Goal: Information Seeking & Learning: Learn about a topic

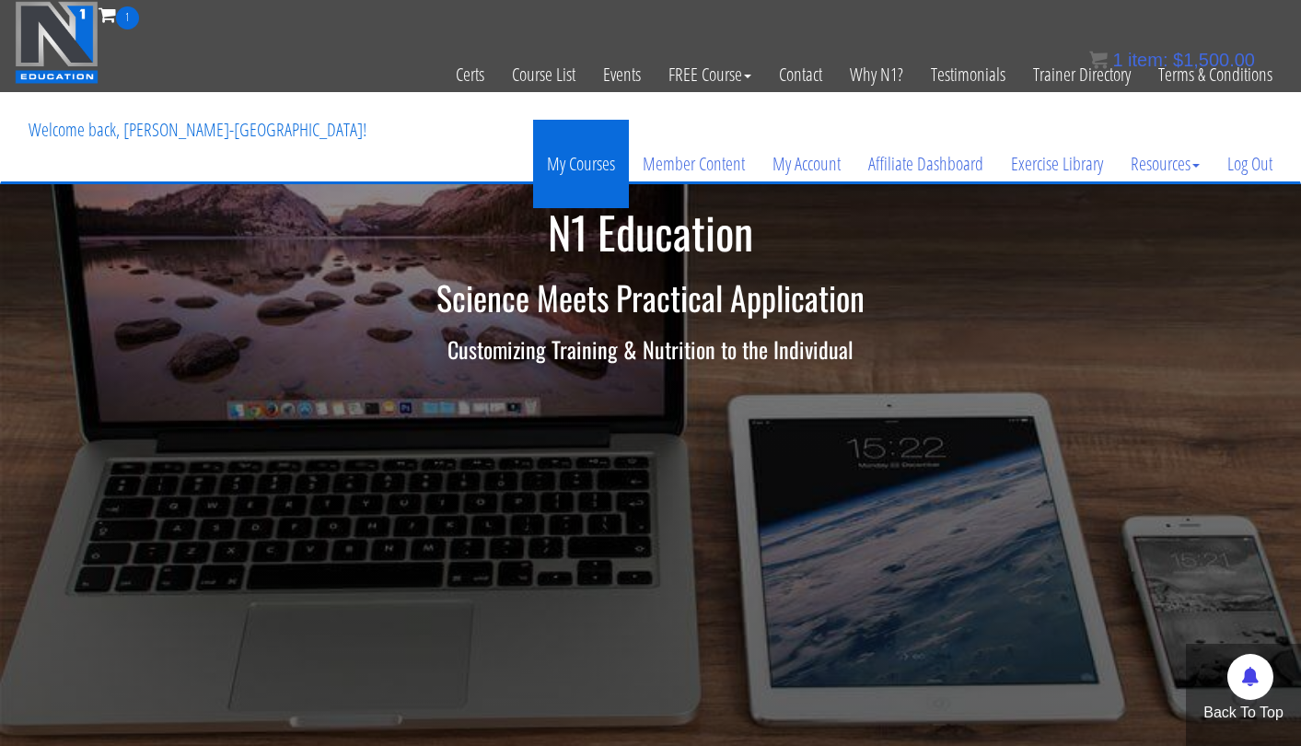
click at [555, 178] on link "My Courses" at bounding box center [581, 164] width 96 height 88
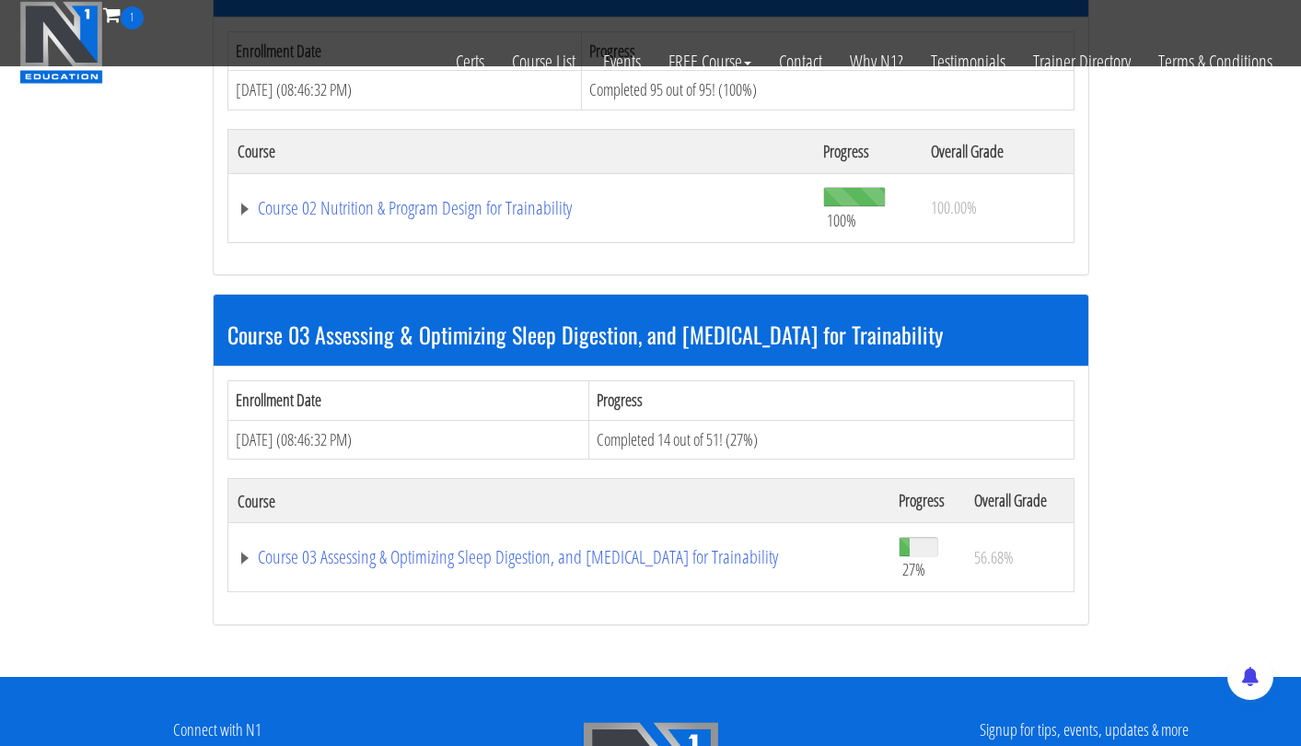
scroll to position [1022, 0]
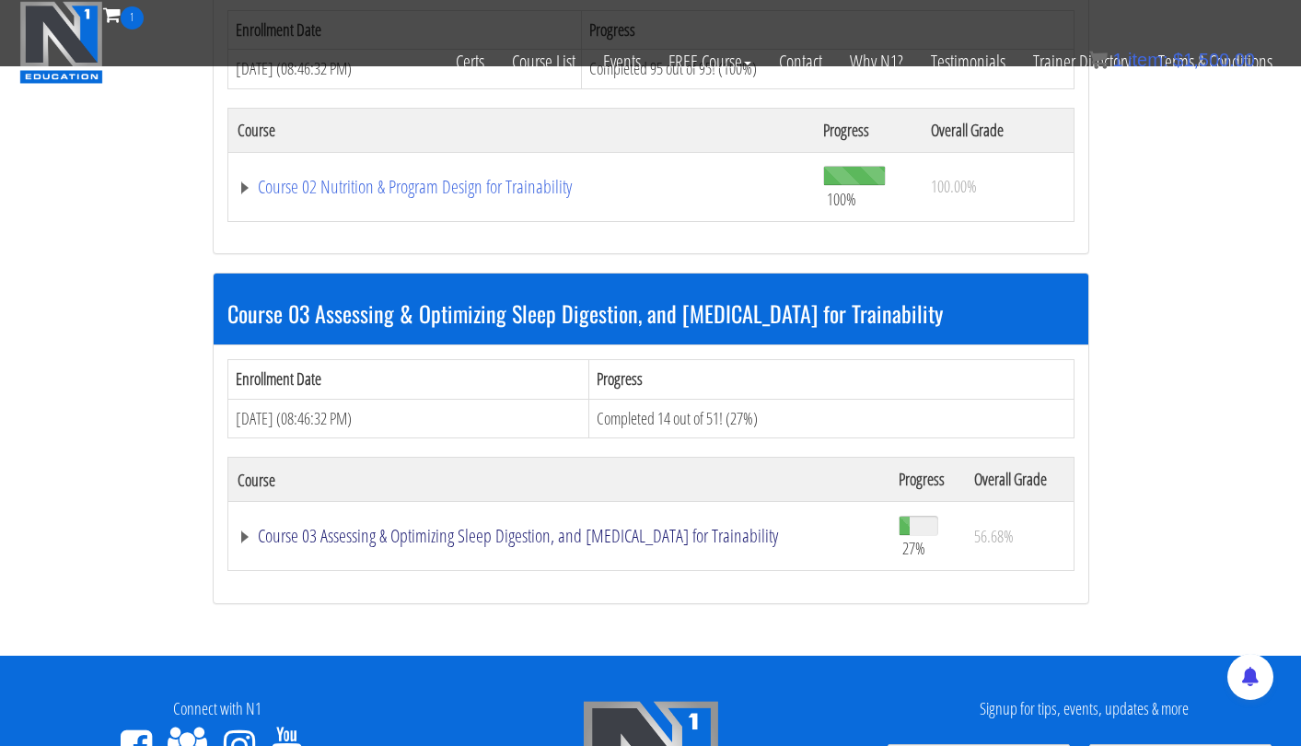
click at [537, 527] on link "Course 03 Assessing & Optimizing Sleep Digestion, and [MEDICAL_DATA] for Traina…" at bounding box center [559, 536] width 643 height 18
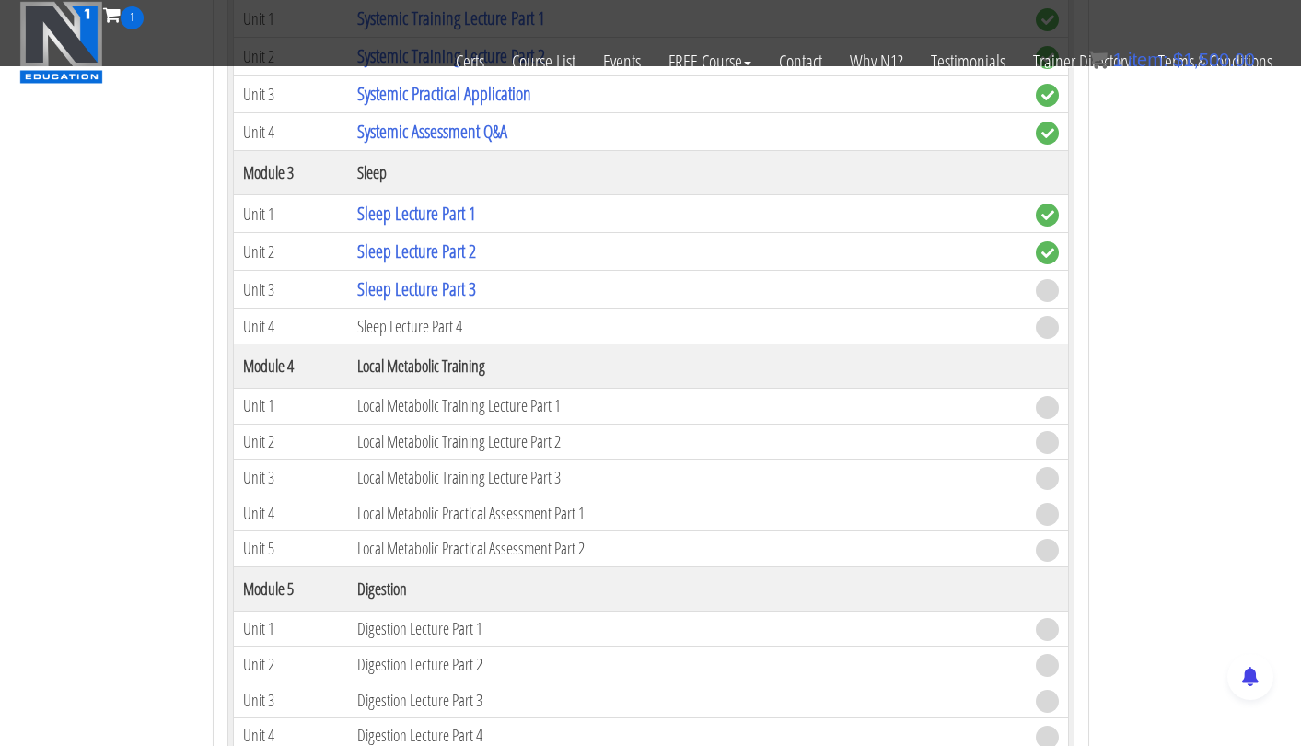
scroll to position [1982, 0]
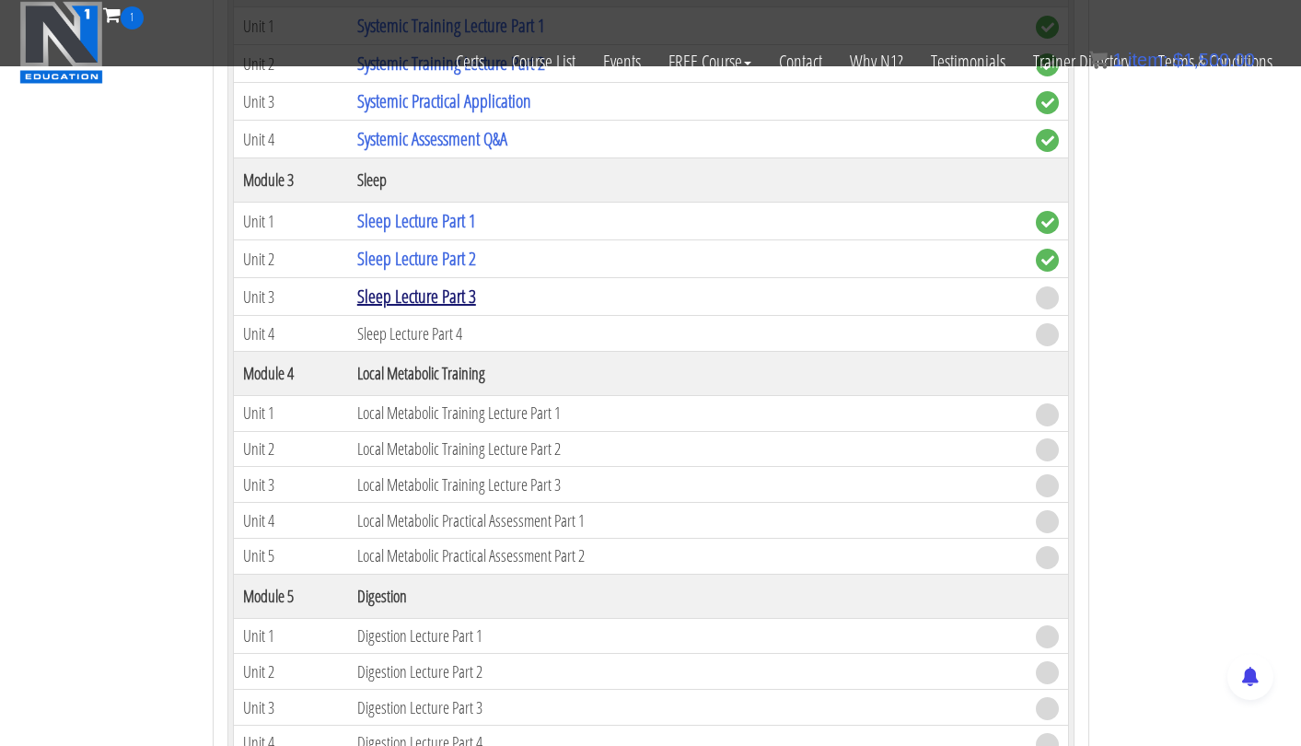
click at [457, 285] on link "Sleep Lecture Part 3" at bounding box center [416, 296] width 119 height 25
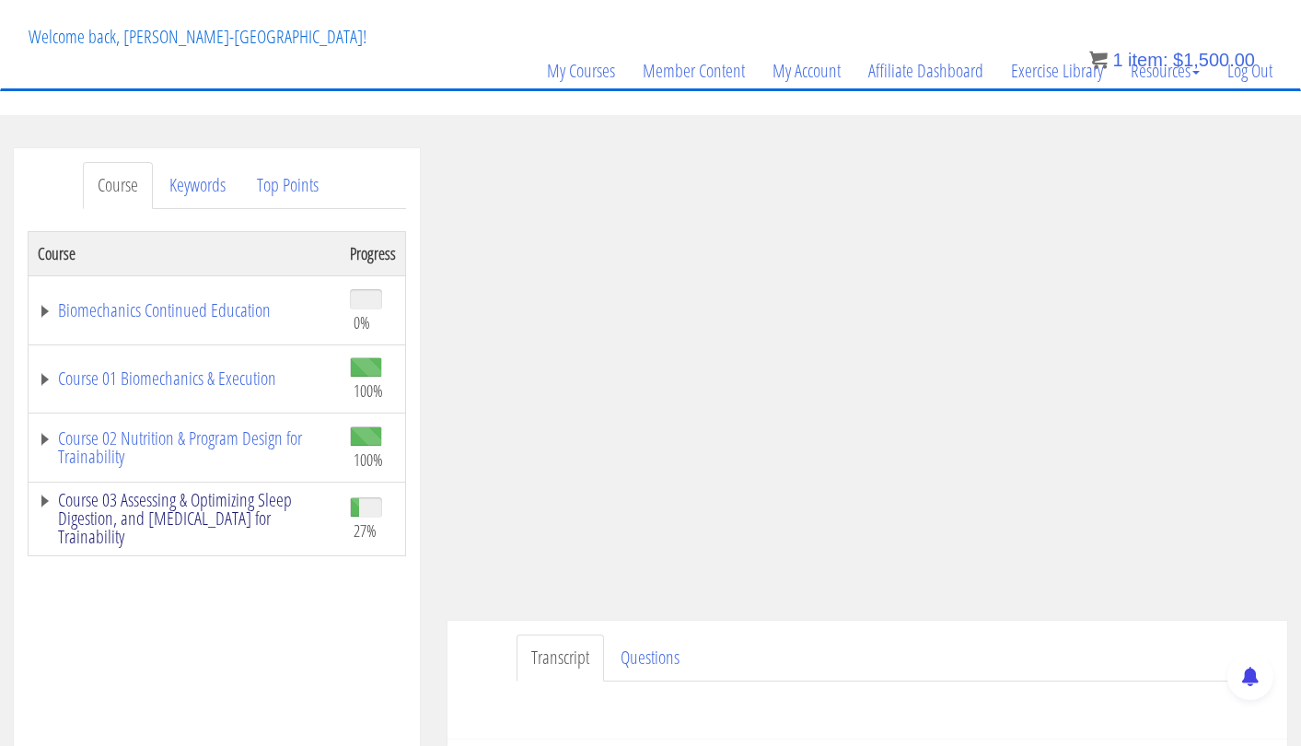
scroll to position [115, 0]
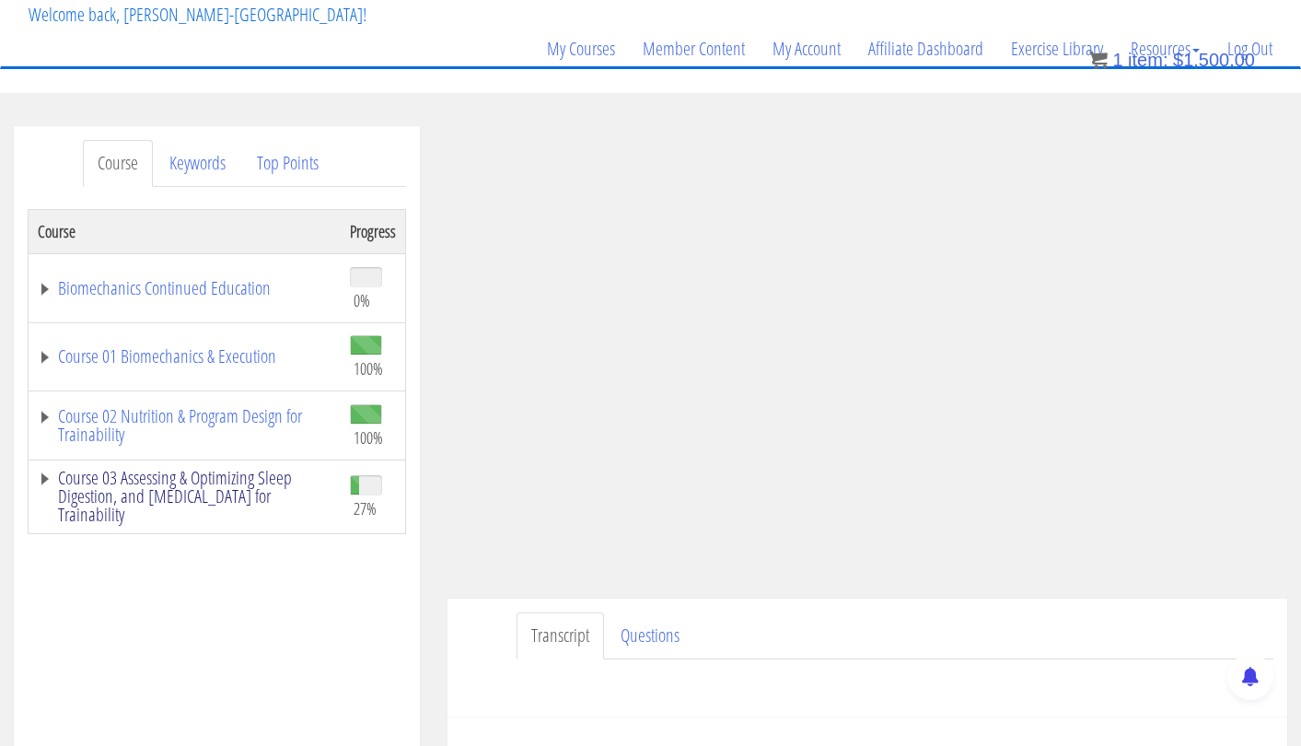
click at [240, 475] on link "Course 03 Assessing & Optimizing Sleep Digestion, and [MEDICAL_DATA] for Traina…" at bounding box center [185, 496] width 294 height 55
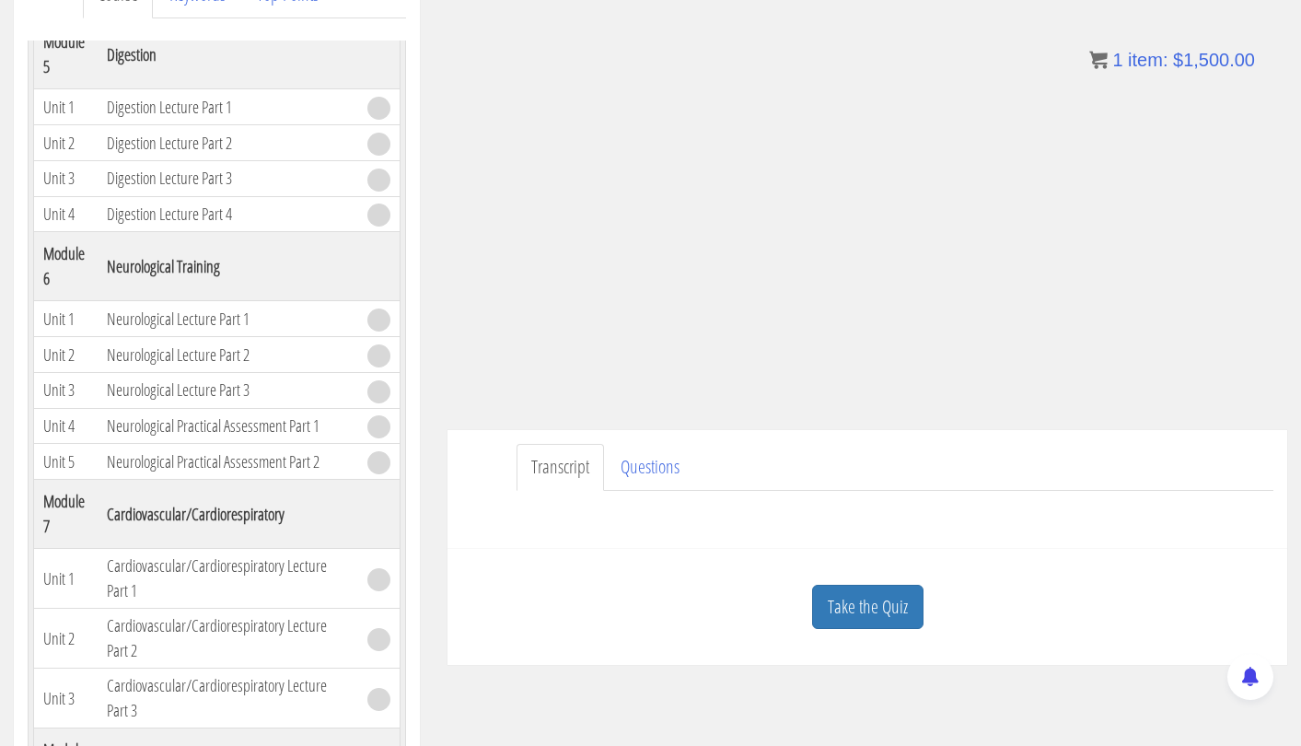
scroll to position [325, 0]
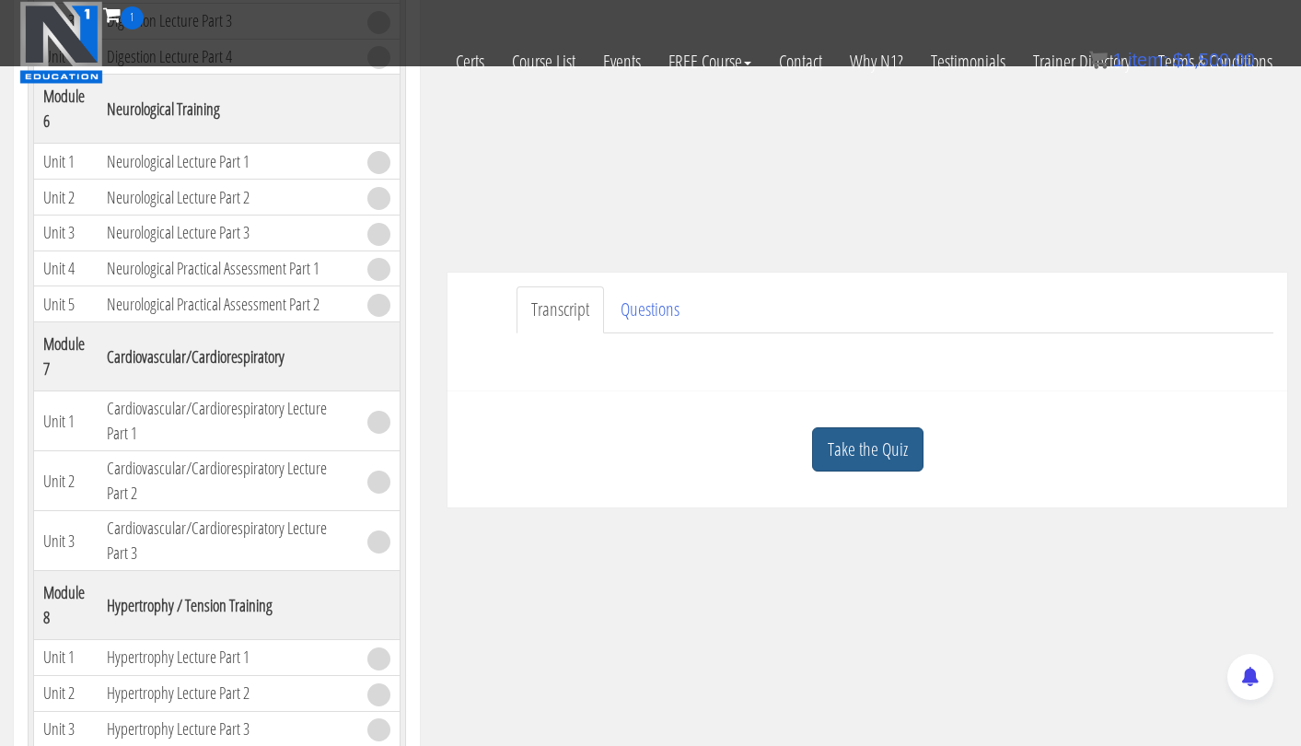
click at [886, 444] on link "Take the Quiz" at bounding box center [867, 449] width 111 height 45
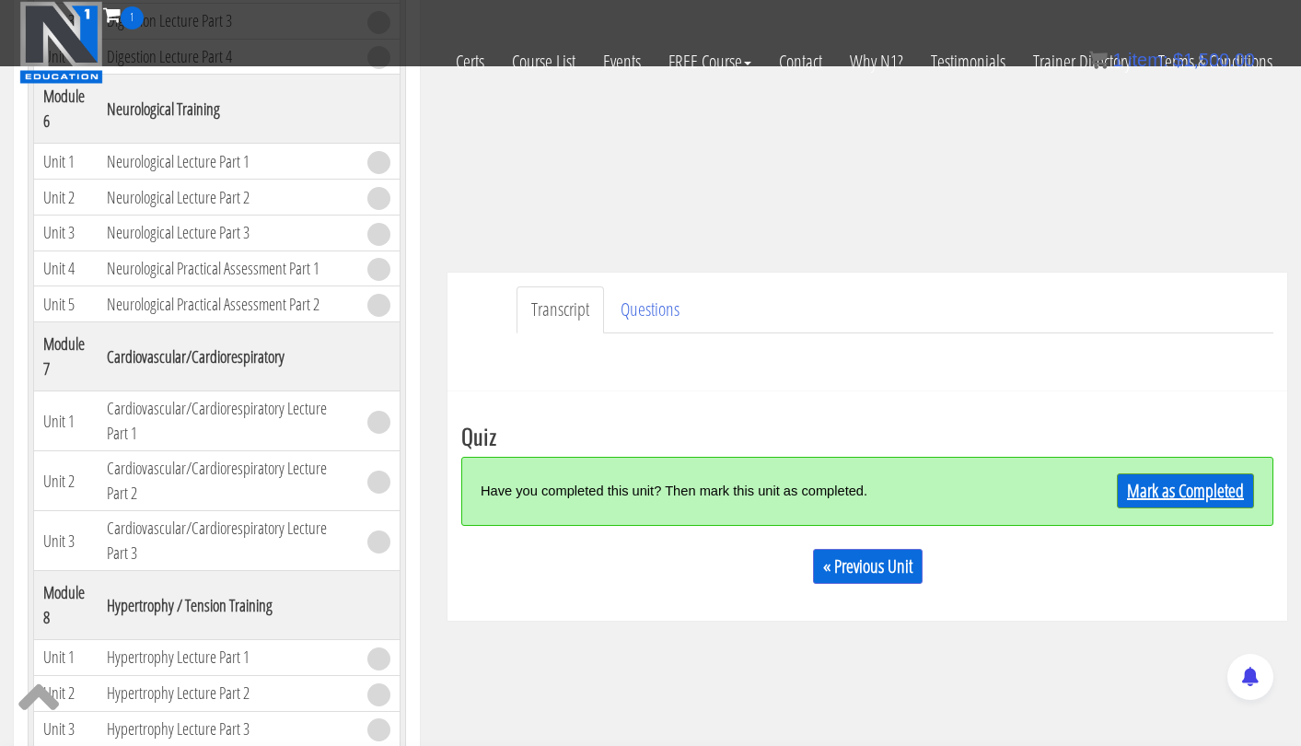
click at [1178, 490] on link "Mark as Completed" at bounding box center [1185, 490] width 137 height 35
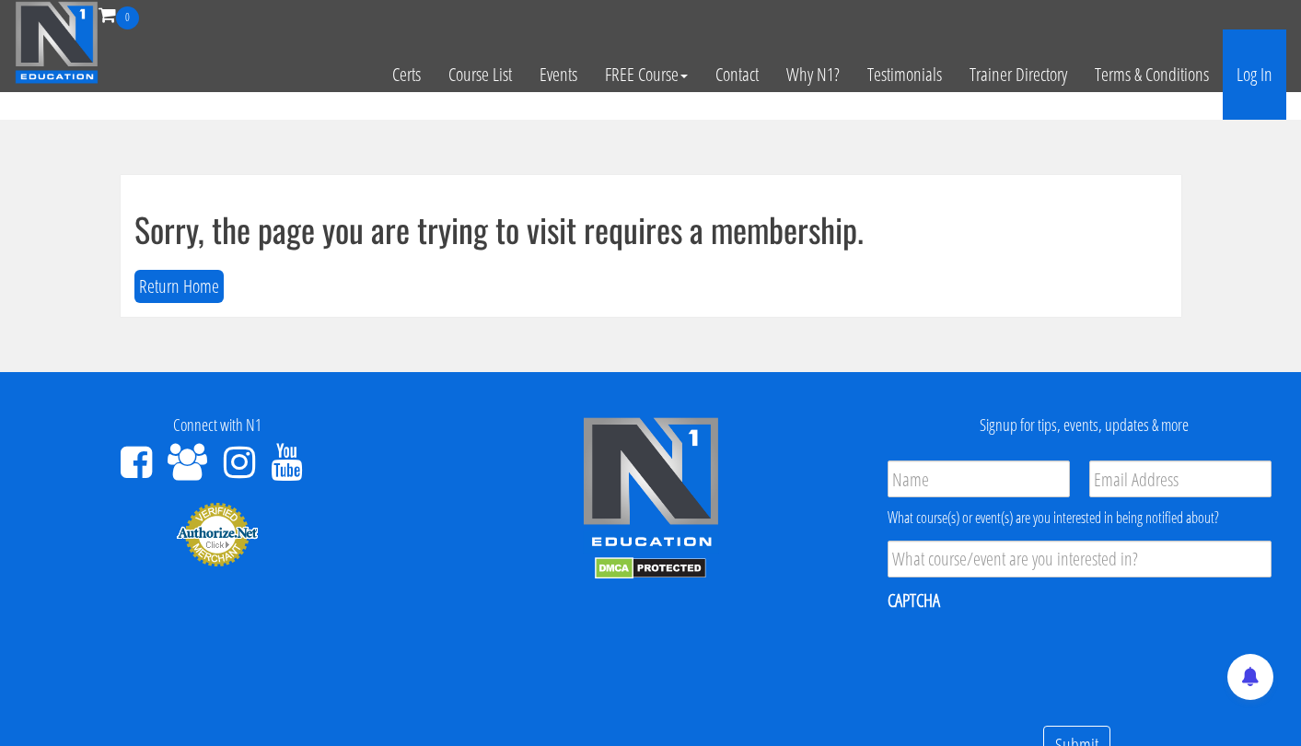
click at [1254, 79] on link "Log In" at bounding box center [1255, 74] width 64 height 90
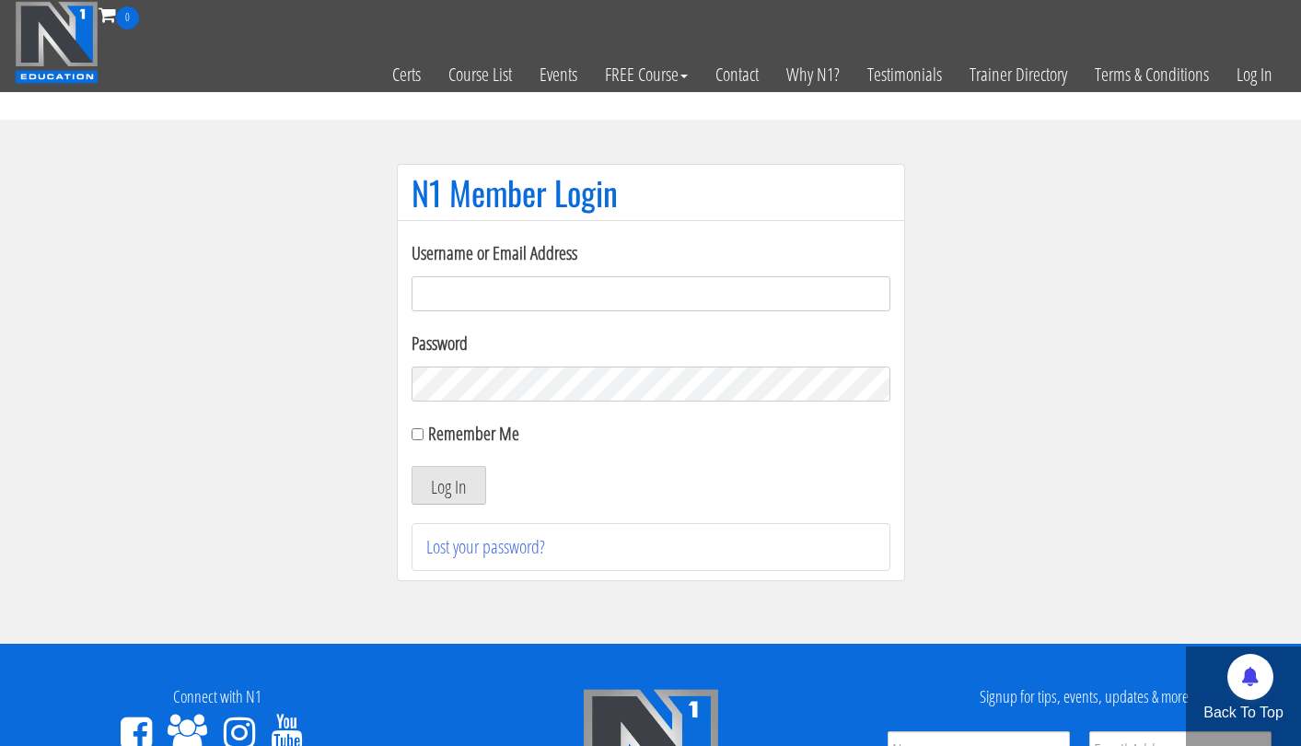
type input "tpweimar@me.com"
click at [448, 485] on button "Log In" at bounding box center [449, 485] width 75 height 39
click at [438, 496] on button "Log In" at bounding box center [449, 485] width 75 height 39
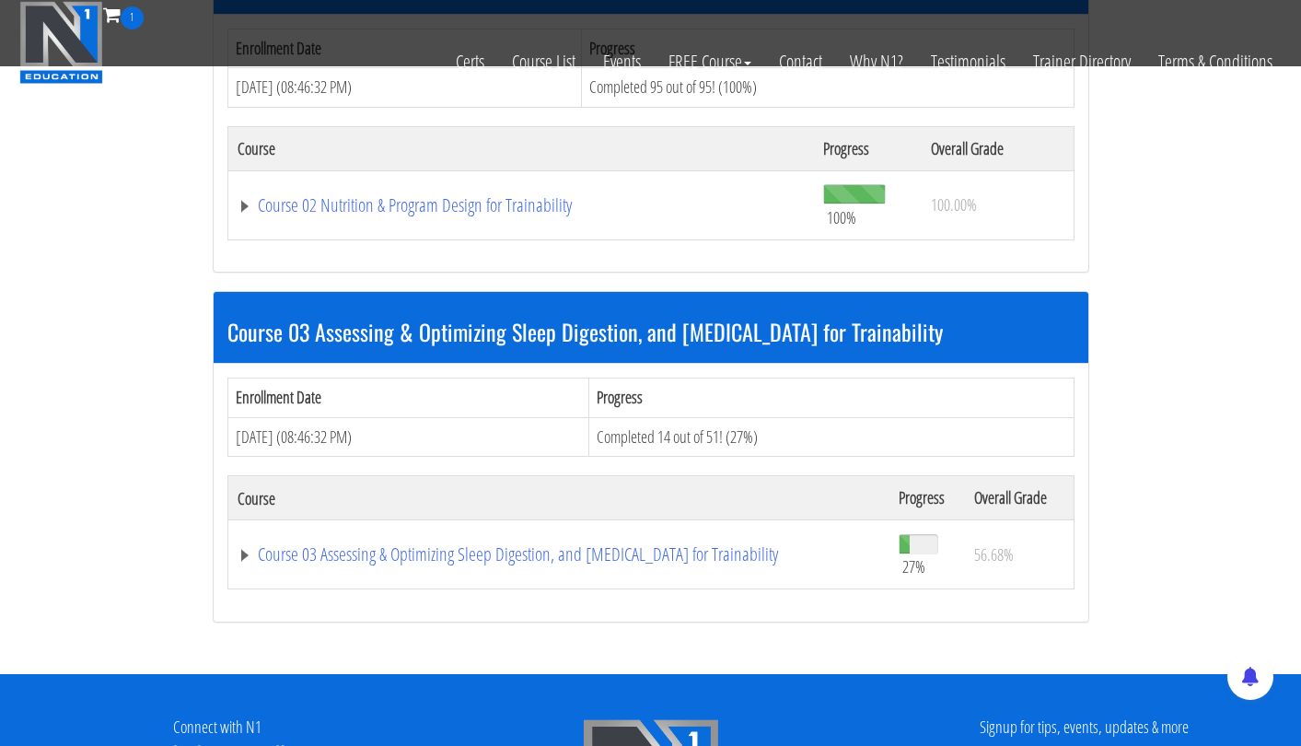
scroll to position [1048, 0]
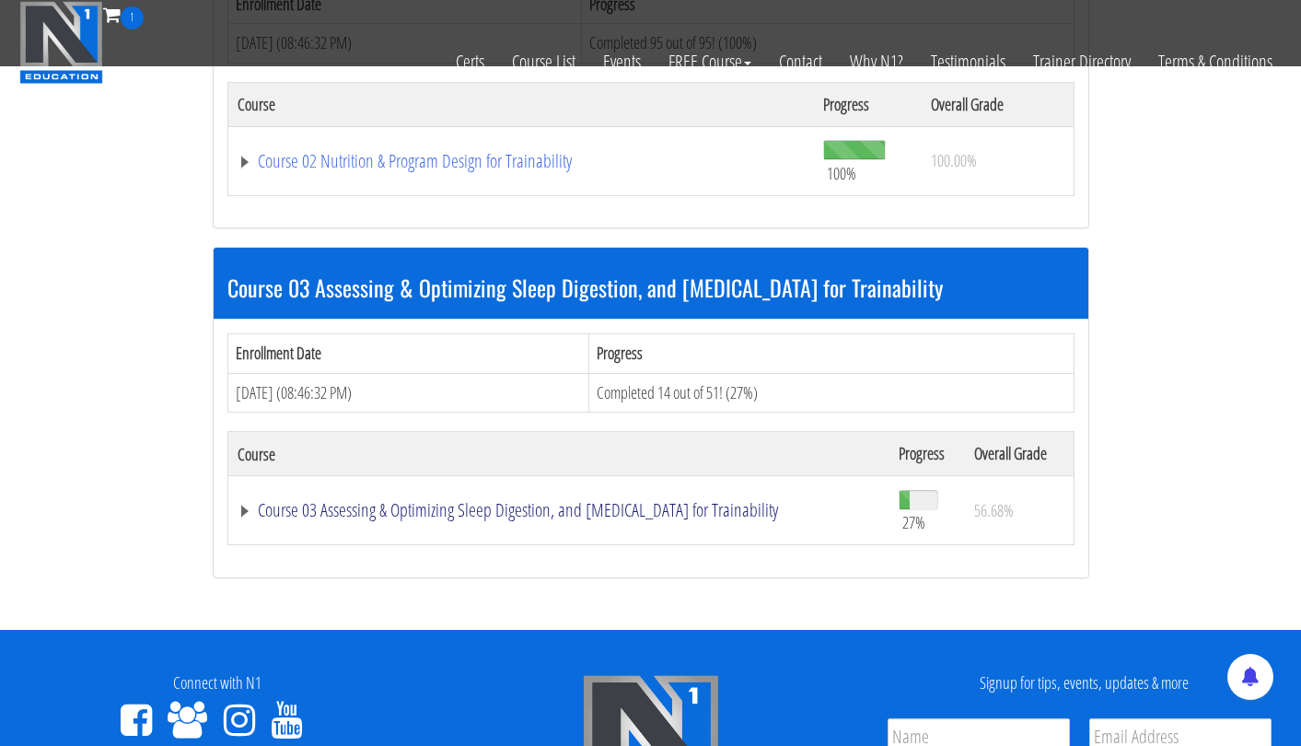
click at [742, 510] on link "Course 03 Assessing & Optimizing Sleep Digestion, and [MEDICAL_DATA] for Traina…" at bounding box center [559, 510] width 643 height 18
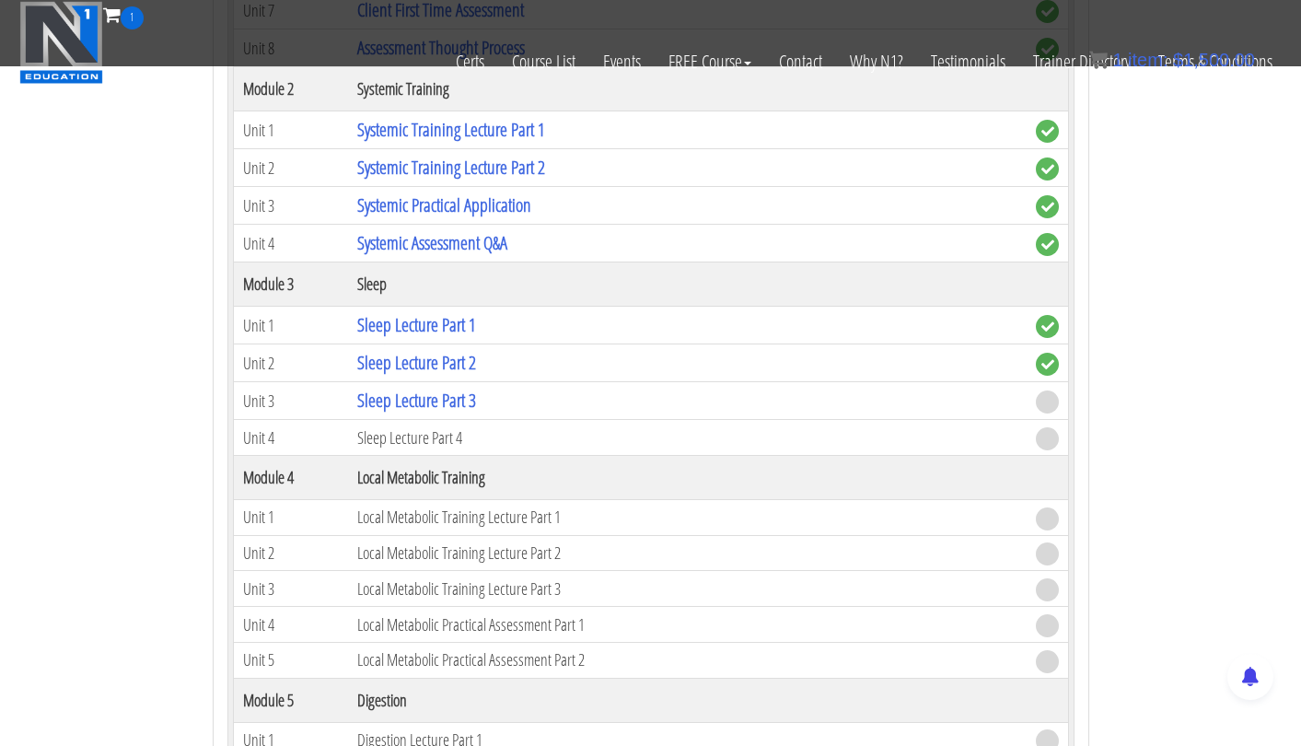
scroll to position [1884, 0]
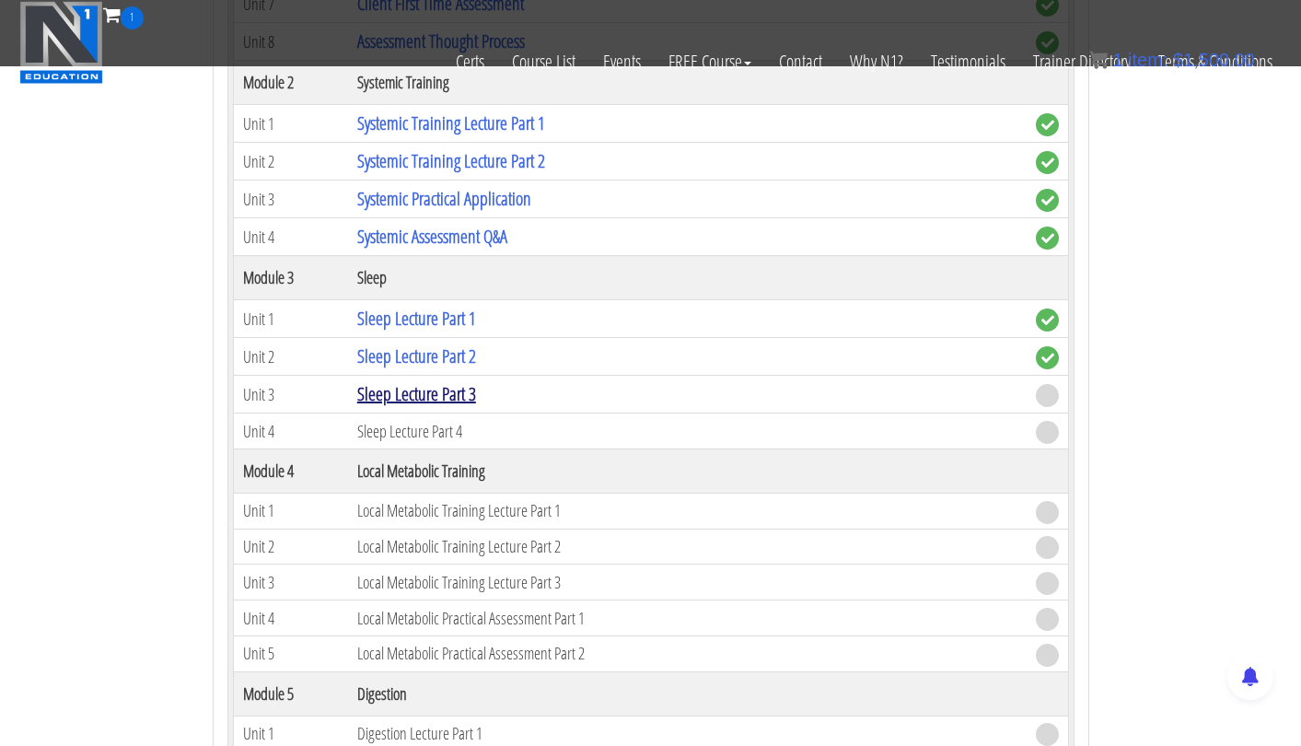
click at [455, 390] on link "Sleep Lecture Part 3" at bounding box center [416, 393] width 119 height 25
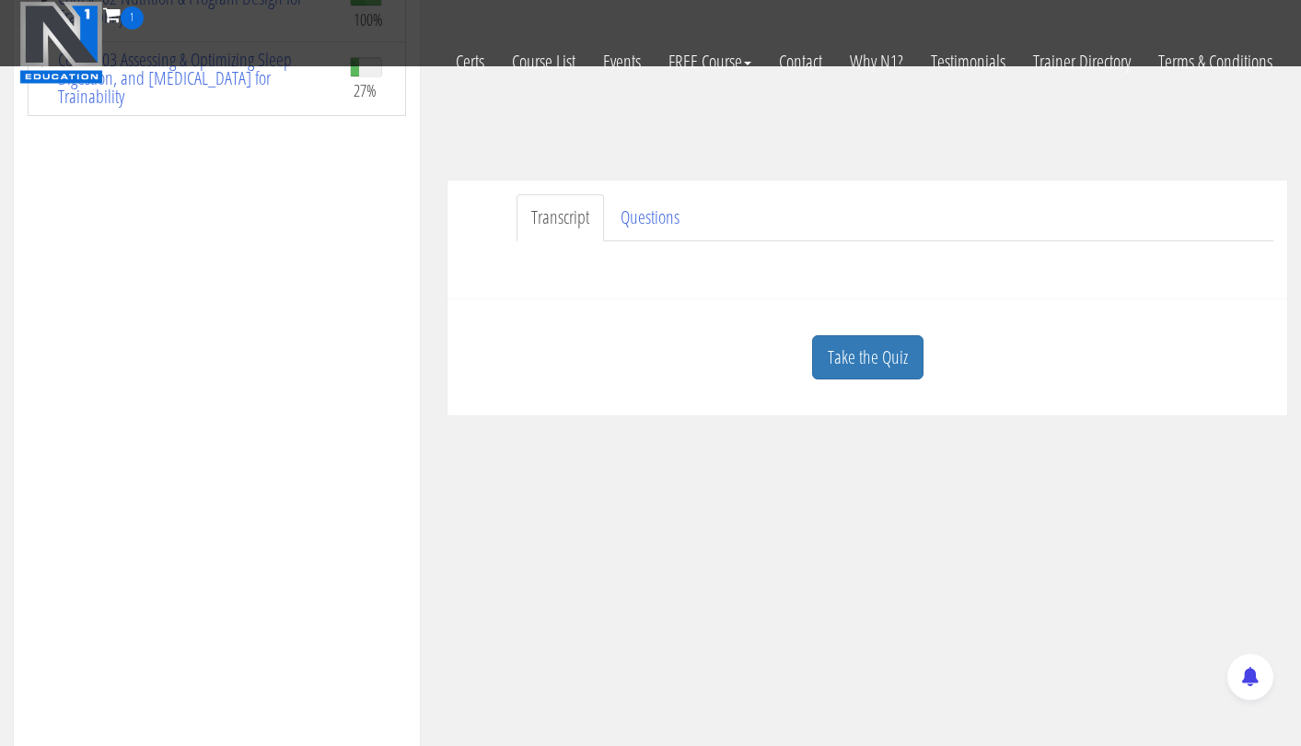
scroll to position [436, 0]
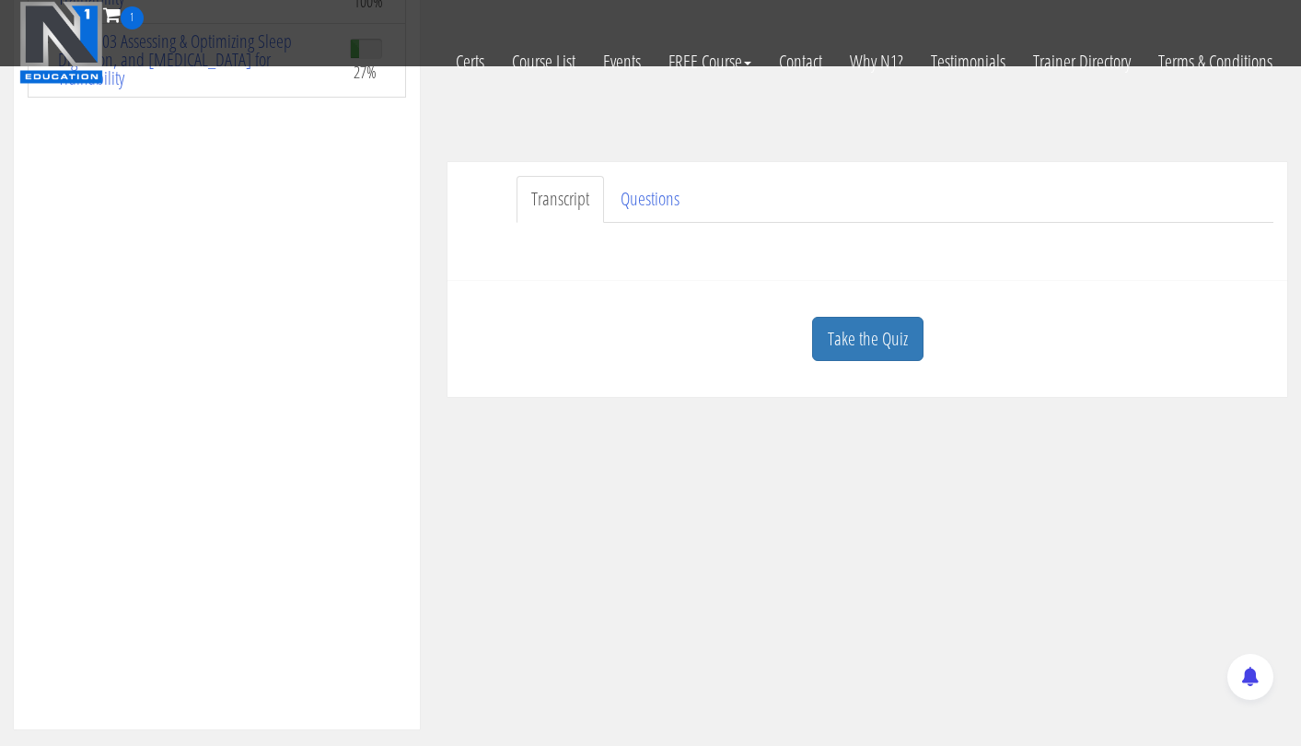
click at [879, 365] on div "Take the Quiz" at bounding box center [867, 339] width 812 height 89
click at [874, 331] on link "Take the Quiz" at bounding box center [867, 339] width 111 height 45
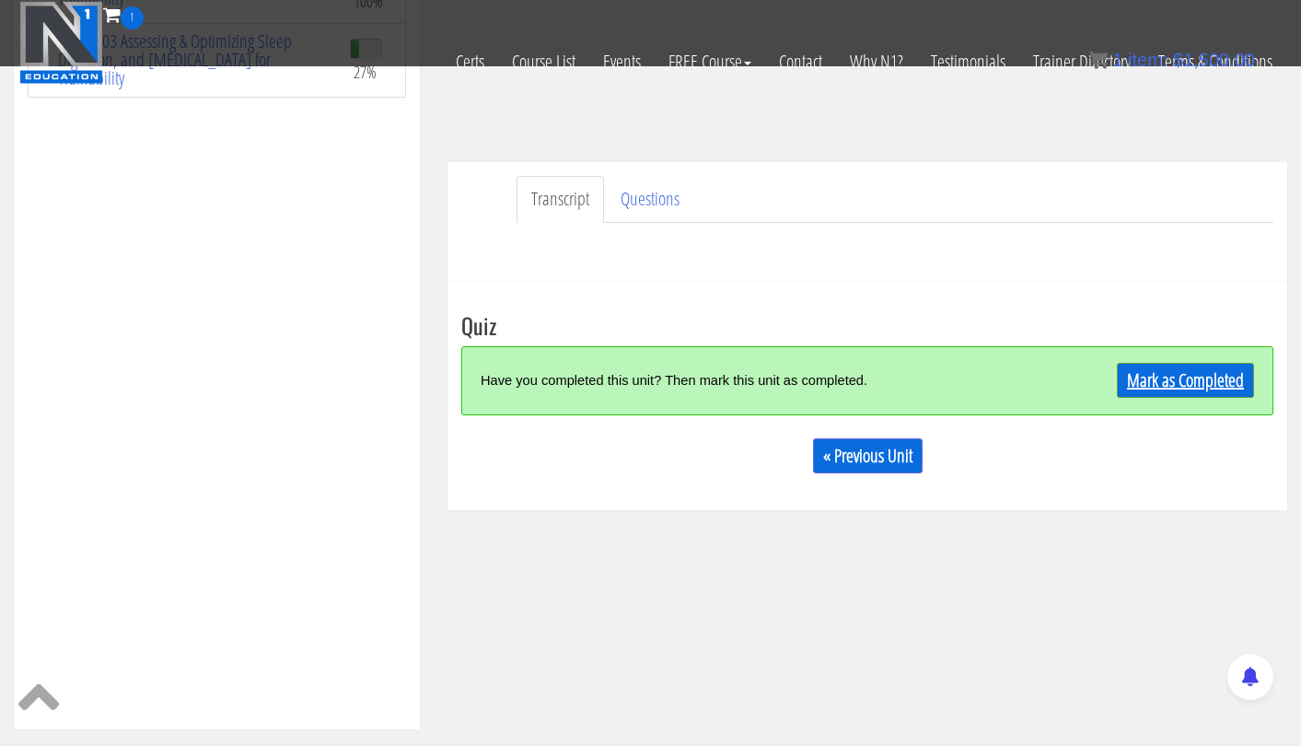
click at [1145, 378] on link "Mark as Completed" at bounding box center [1185, 380] width 137 height 35
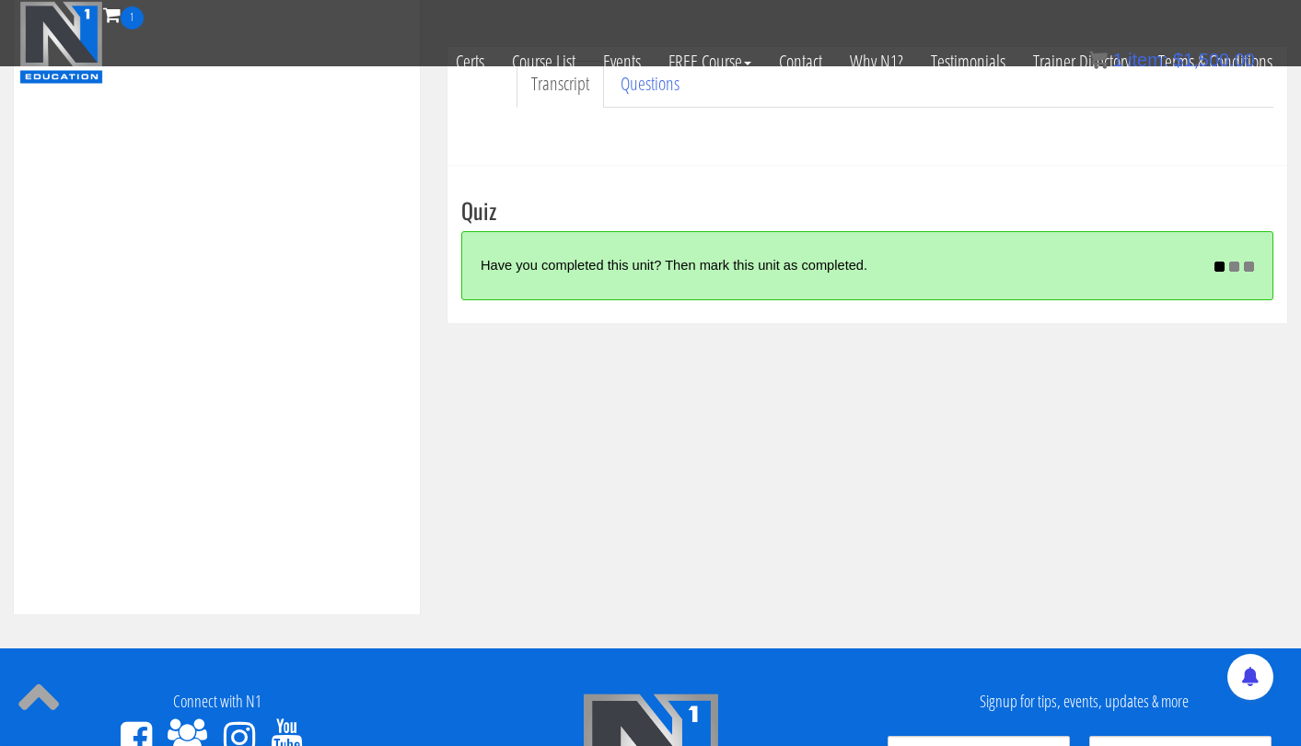
scroll to position [553, 0]
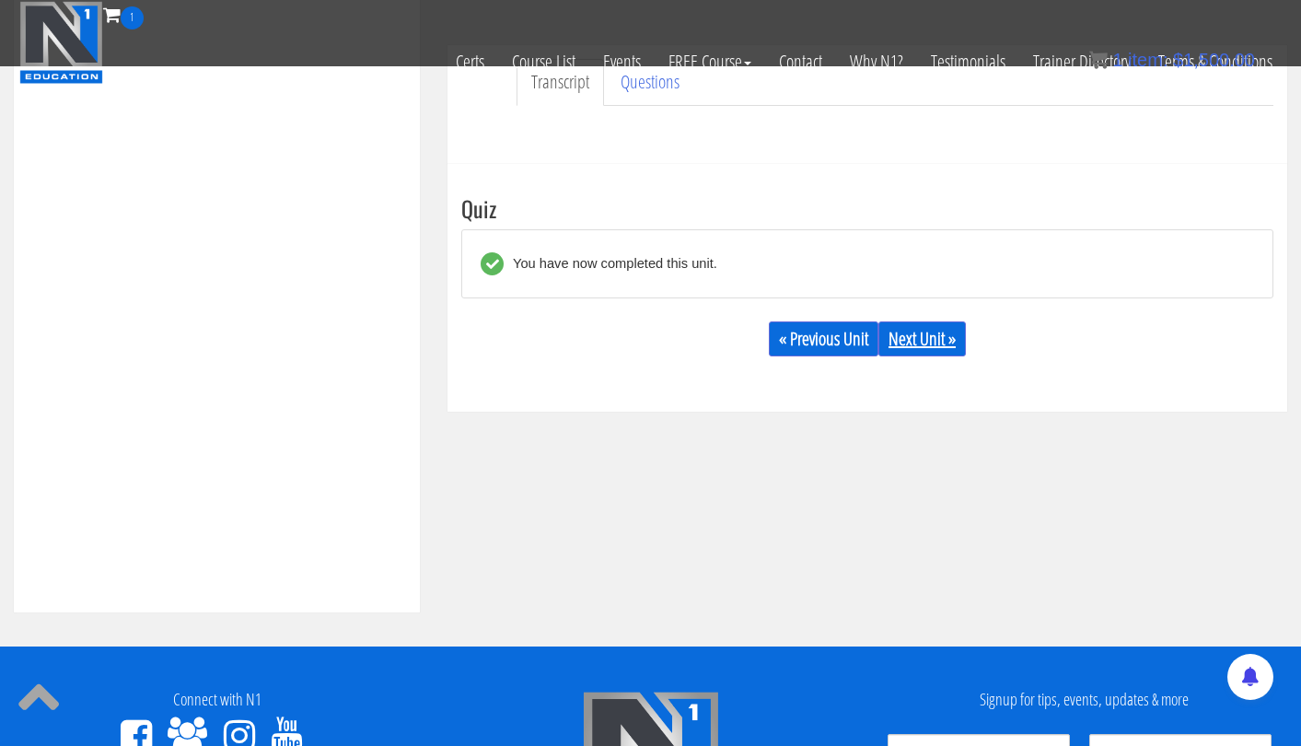
click at [930, 332] on link "Next Unit »" at bounding box center [923, 338] width 88 height 35
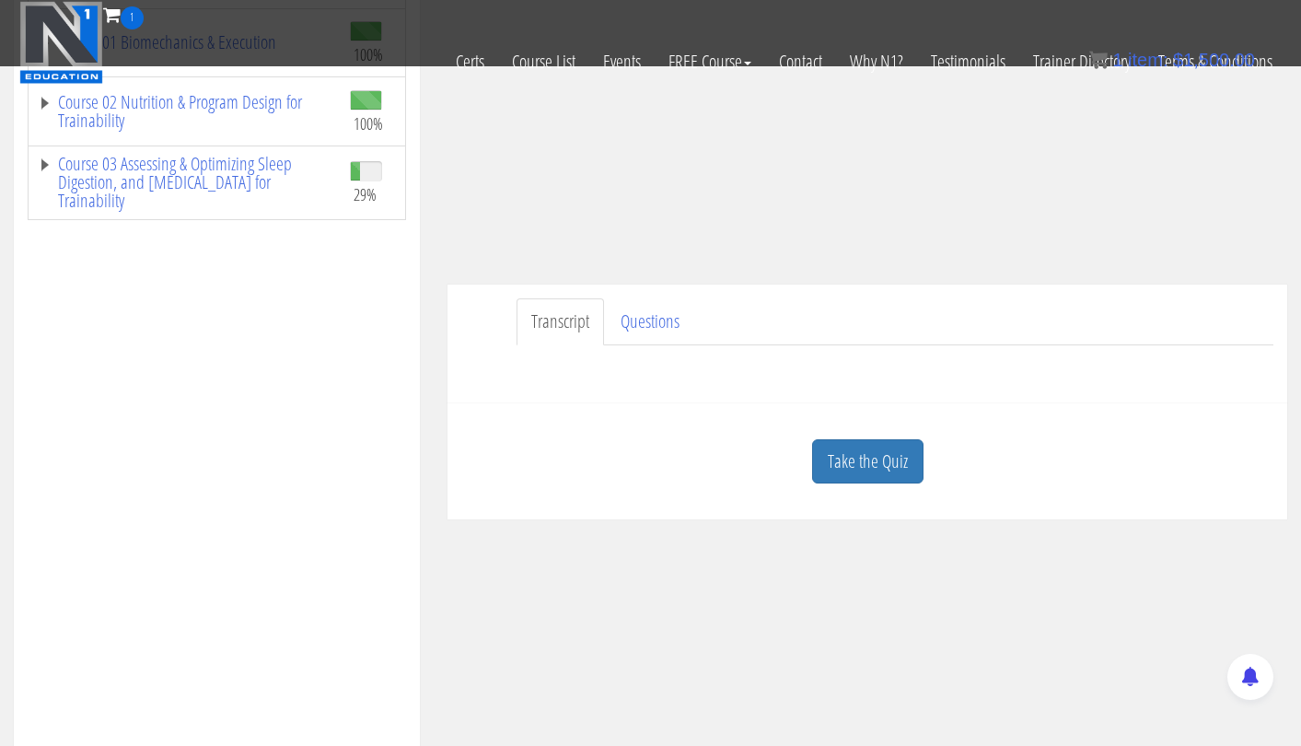
scroll to position [473, 0]
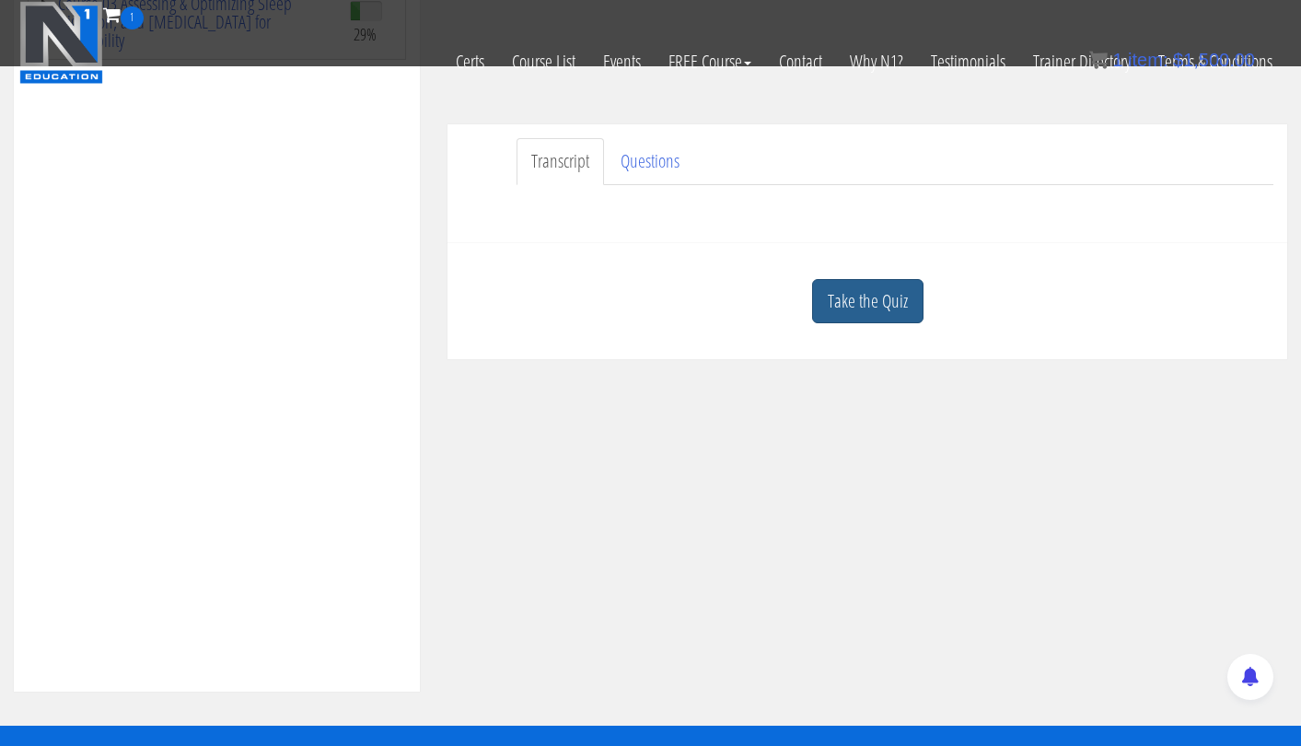
click at [873, 299] on link "Take the Quiz" at bounding box center [867, 301] width 111 height 45
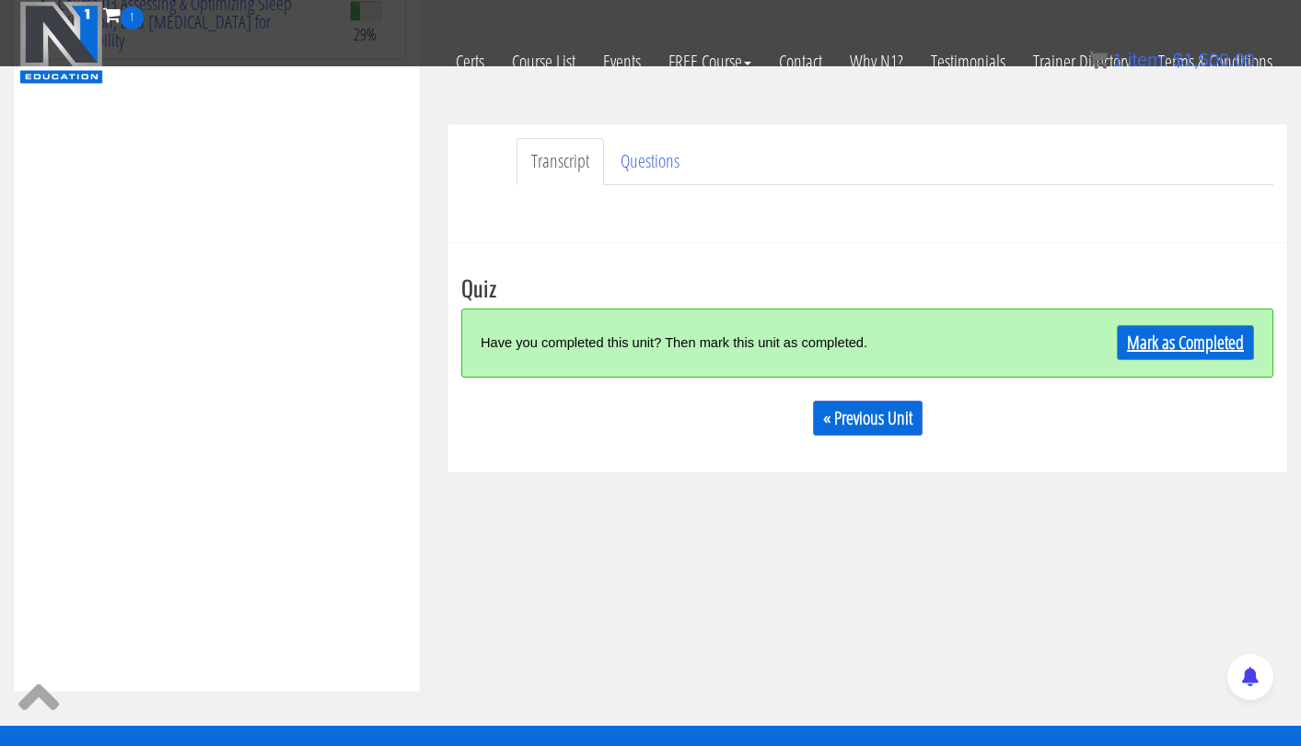
click at [1193, 336] on link "Mark as Completed" at bounding box center [1185, 342] width 137 height 35
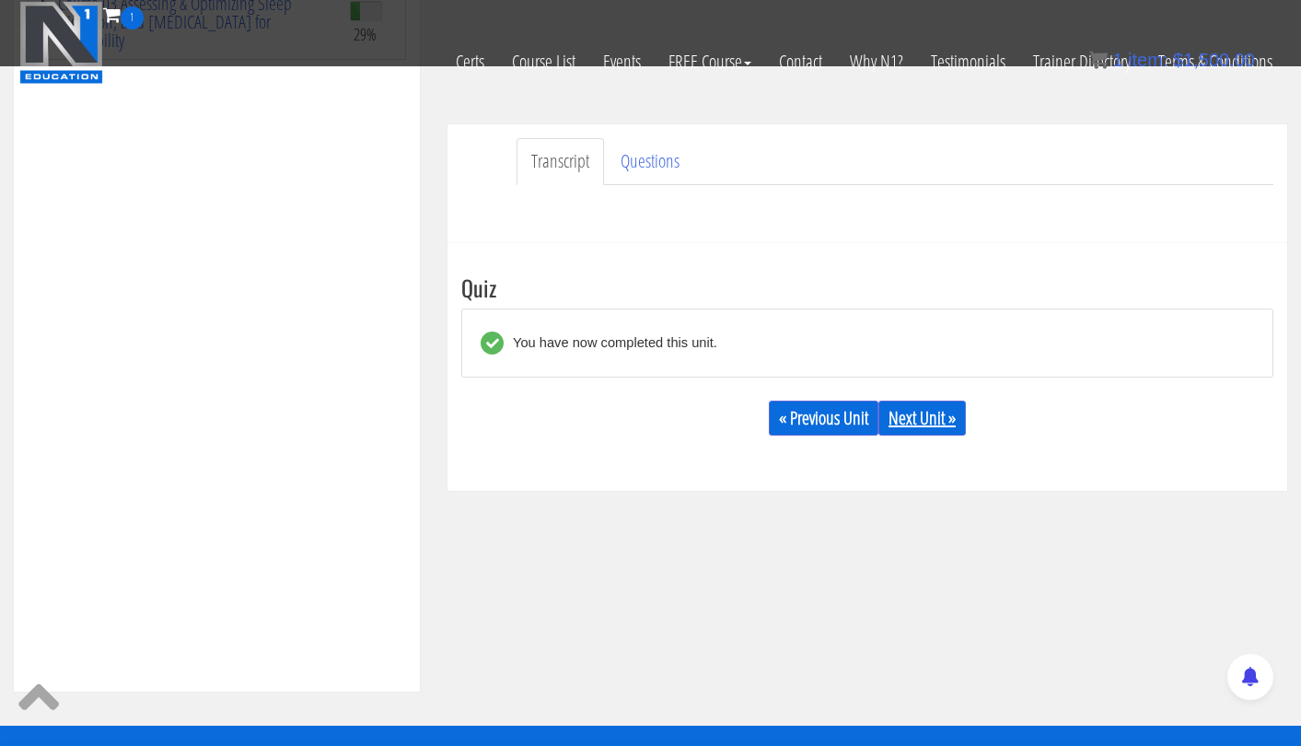
click at [914, 419] on link "Next Unit »" at bounding box center [923, 418] width 88 height 35
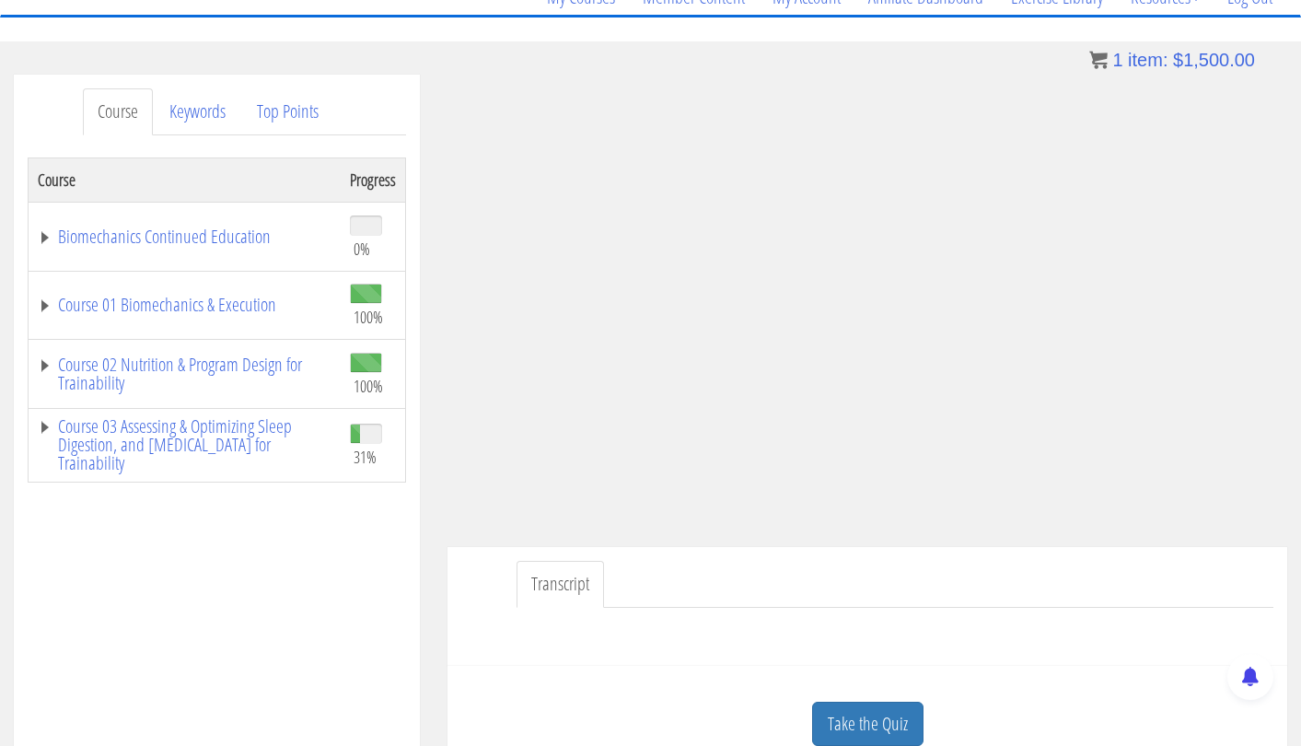
scroll to position [175, 0]
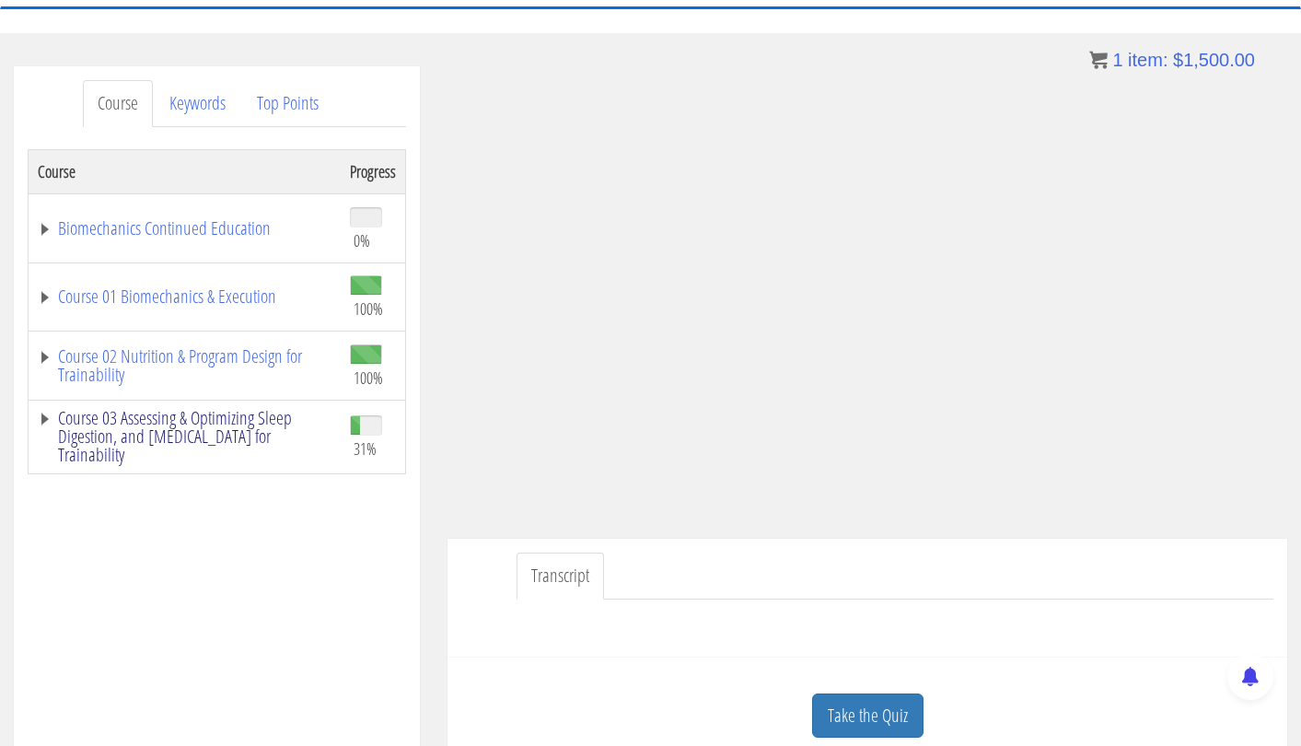
click at [257, 432] on link "Course 03 Assessing & Optimizing Sleep Digestion, and [MEDICAL_DATA] for Traina…" at bounding box center [185, 436] width 294 height 55
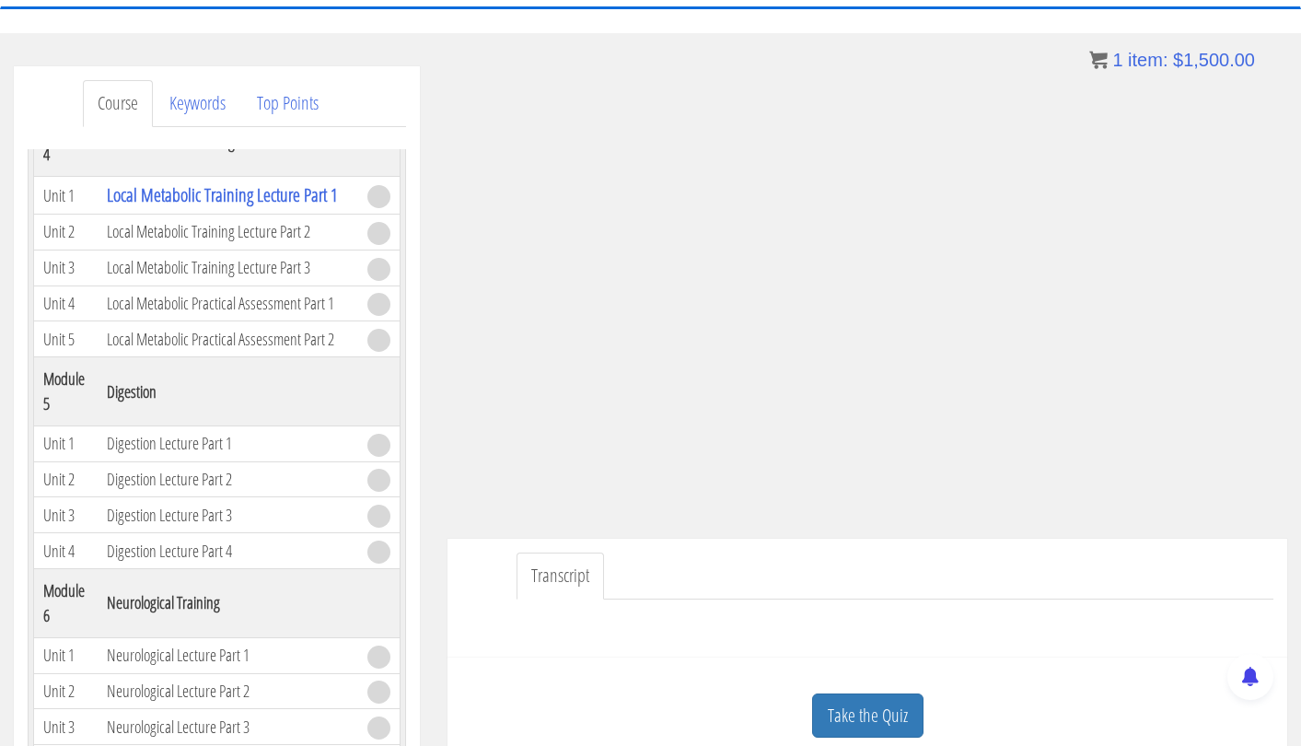
scroll to position [1262, 0]
